Goal: Information Seeking & Learning: Learn about a topic

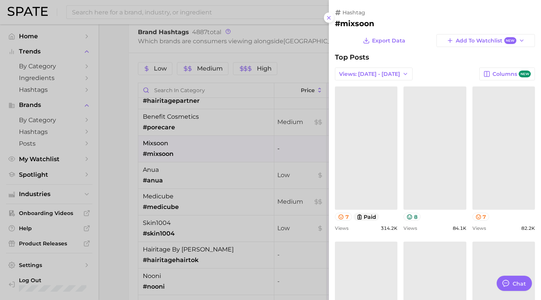
click at [318, 58] on div at bounding box center [270, 150] width 541 height 300
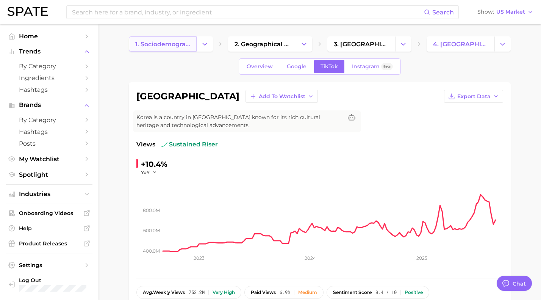
click at [176, 45] on span "1. sociodemographic insights" at bounding box center [162, 44] width 55 height 7
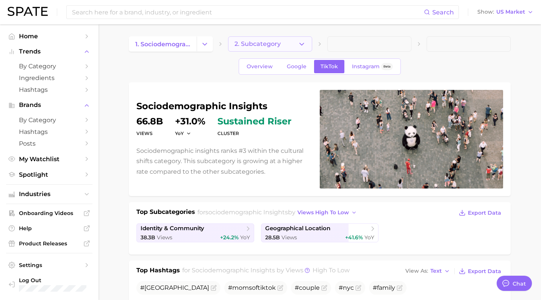
click at [308, 41] on button "2. Subcategory" at bounding box center [270, 43] width 84 height 15
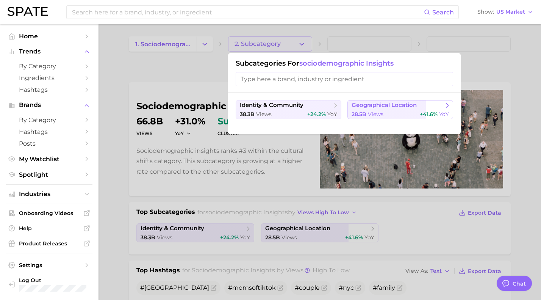
click at [377, 107] on span "geographical location" at bounding box center [384, 105] width 65 height 7
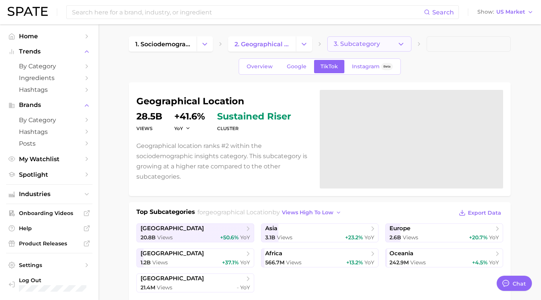
click at [403, 43] on icon "button" at bounding box center [401, 44] width 8 height 8
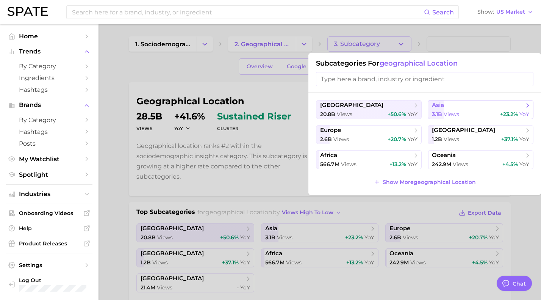
click at [460, 111] on div "3.1b views +23.2% YoY" at bounding box center [480, 114] width 97 height 7
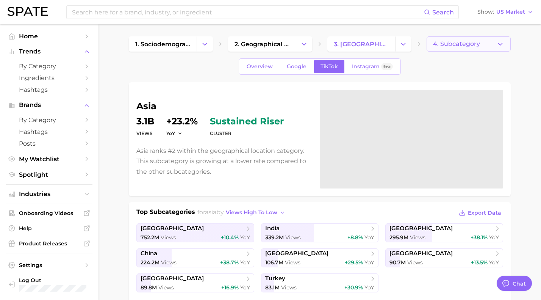
click at [500, 45] on icon "button" at bounding box center [500, 44] width 8 height 8
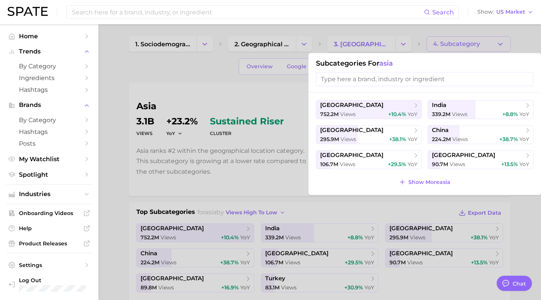
click at [504, 43] on div at bounding box center [270, 150] width 541 height 300
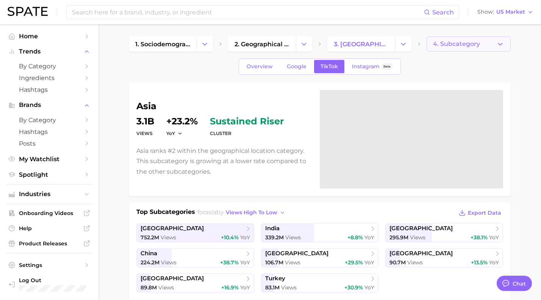
click at [503, 43] on icon "button" at bounding box center [500, 44] width 8 height 8
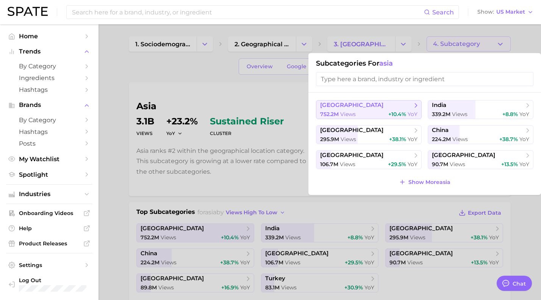
click at [343, 109] on button "korea 752.2m views +10.4% YoY" at bounding box center [369, 109] width 106 height 19
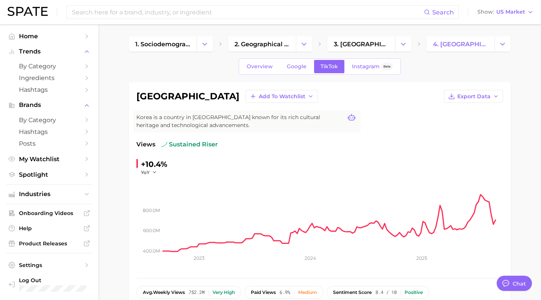
click at [352, 119] on icon at bounding box center [352, 118] width 8 height 8
click at [301, 102] on div "korea Add to Watchlist Export Data" at bounding box center [319, 96] width 367 height 13
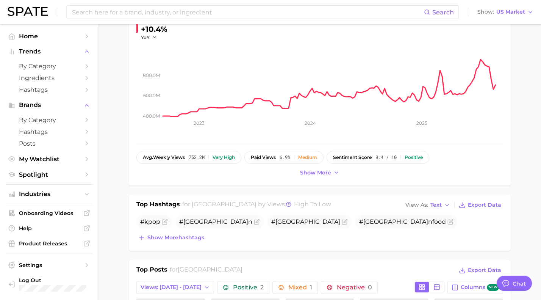
scroll to position [143, 0]
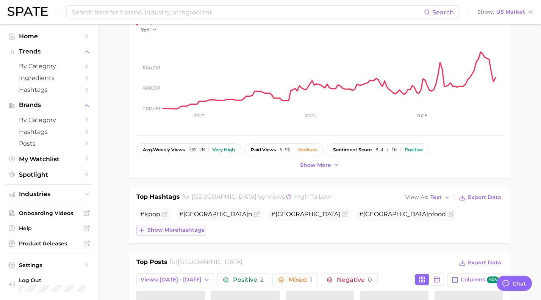
click at [160, 231] on span "Show more hashtags" at bounding box center [175, 230] width 57 height 6
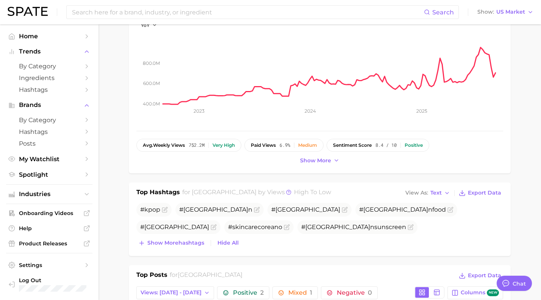
scroll to position [148, 0]
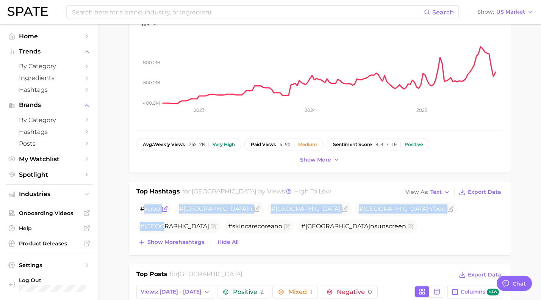
drag, startPoint x: 333, startPoint y: 227, endPoint x: 143, endPoint y: 213, distance: 191.2
click at [143, 213] on ul "#kpop # korea n # korea # korea nfood #[GEOGRAPHIC_DATA] #skincarecoreano # kor…" at bounding box center [319, 226] width 367 height 49
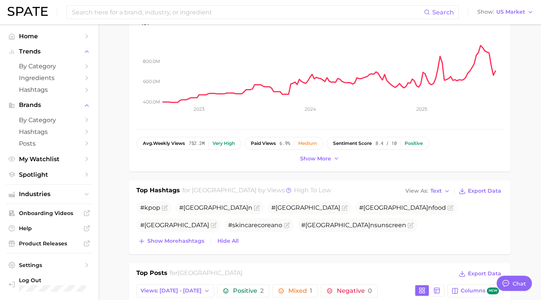
click at [131, 204] on div "Top Hashtags for [GEOGRAPHIC_DATA] by Views high to low View As Text Export Dat…" at bounding box center [320, 217] width 382 height 74
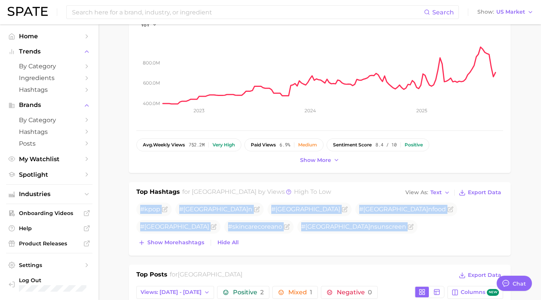
drag, startPoint x: 131, startPoint y: 204, endPoint x: 326, endPoint y: 232, distance: 196.8
click at [326, 232] on div "Top Hashtags for [GEOGRAPHIC_DATA] by Views high to low View As Text Export Dat…" at bounding box center [320, 219] width 382 height 74
copy ul "#kpop # korea n # korea # korea nfood #[GEOGRAPHIC_DATA] #skincarecoreano # kor…"
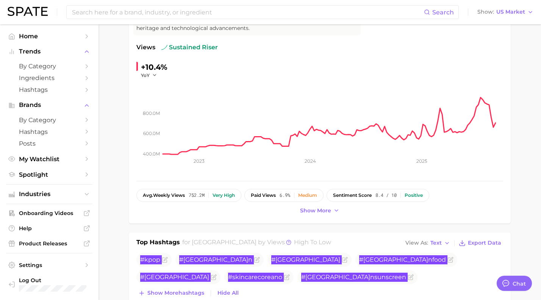
scroll to position [0, 0]
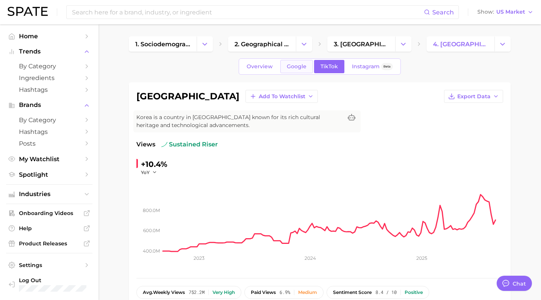
click at [301, 67] on span "Google" at bounding box center [297, 66] width 20 height 6
